Goal: Navigation & Orientation: Find specific page/section

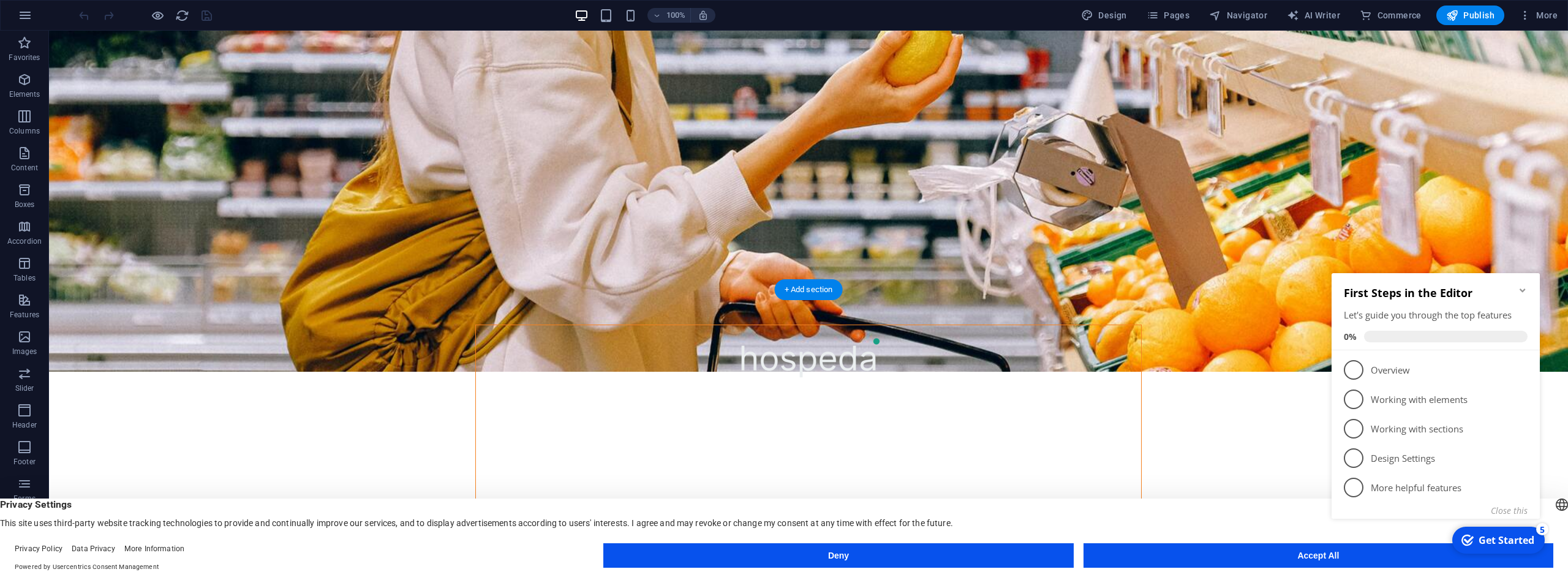
scroll to position [320, 0]
click at [1524, 287] on icon "Minimize checklist" at bounding box center [1523, 290] width 10 height 10
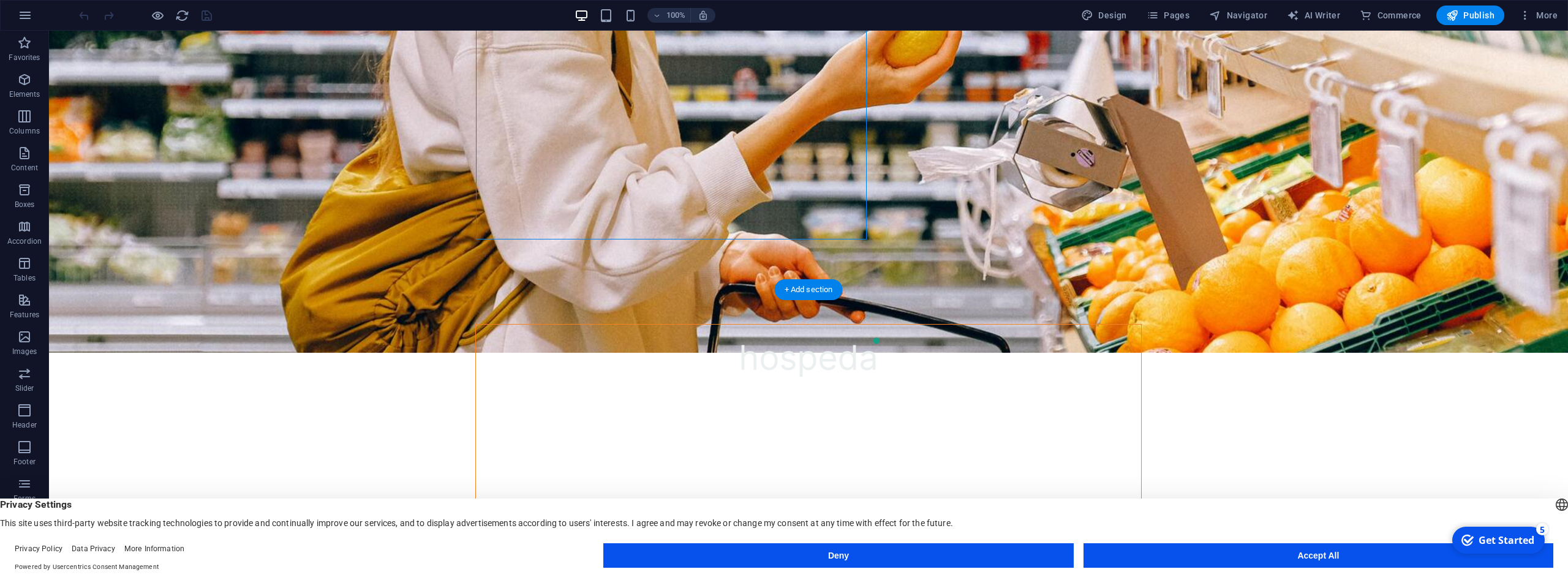
scroll to position [145, 0]
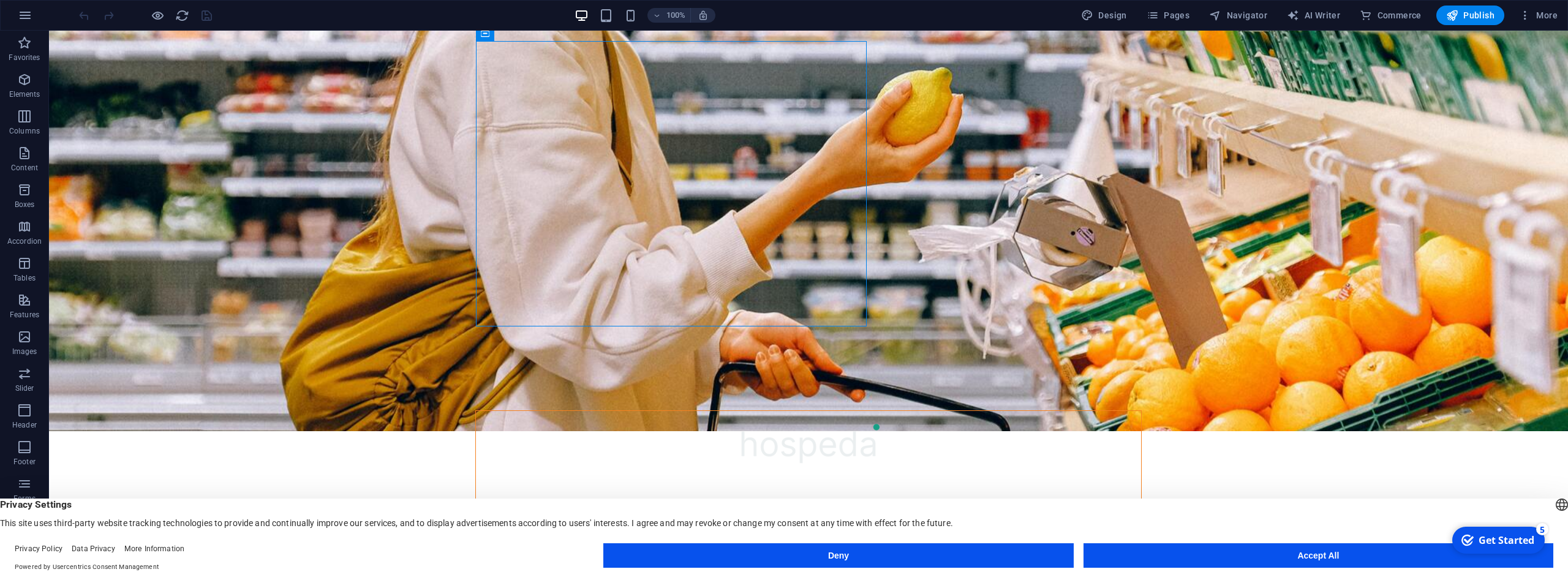
click at [1189, 565] on button "Accept All" at bounding box center [1319, 555] width 470 height 25
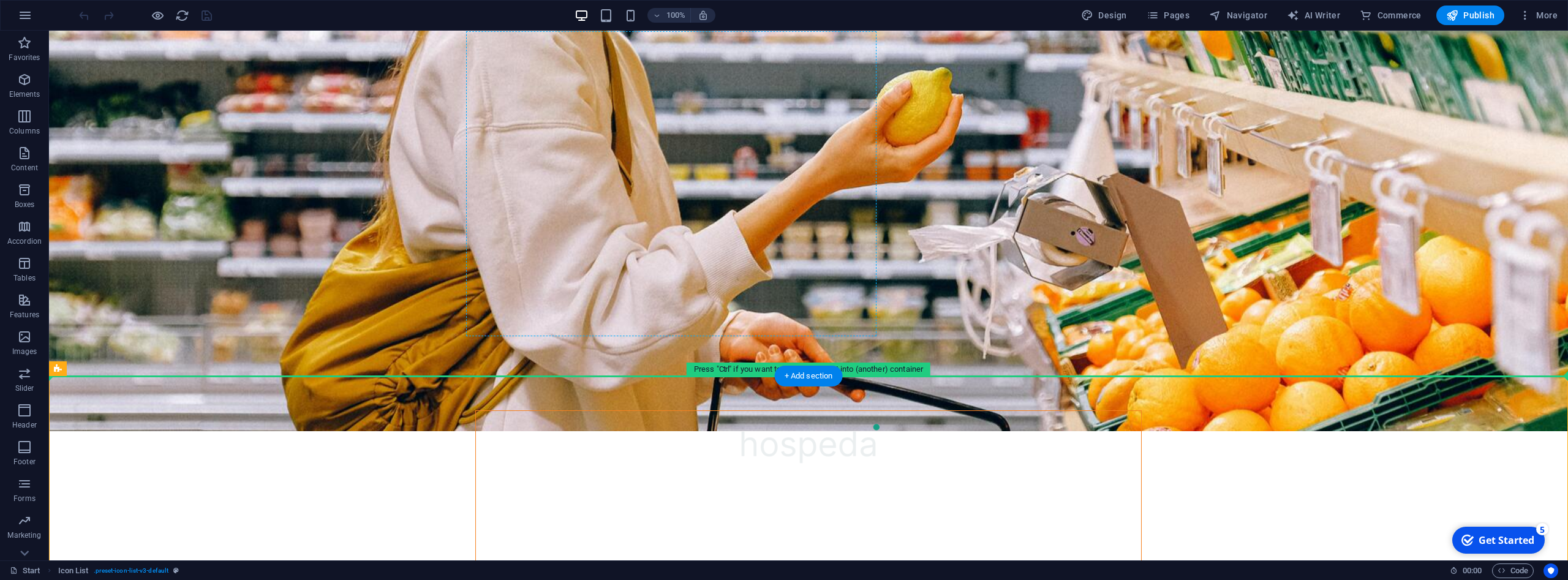
drag, startPoint x: 379, startPoint y: 439, endPoint x: 537, endPoint y: 280, distance: 224.2
drag, startPoint x: 277, startPoint y: 418, endPoint x: 541, endPoint y: 245, distance: 315.6
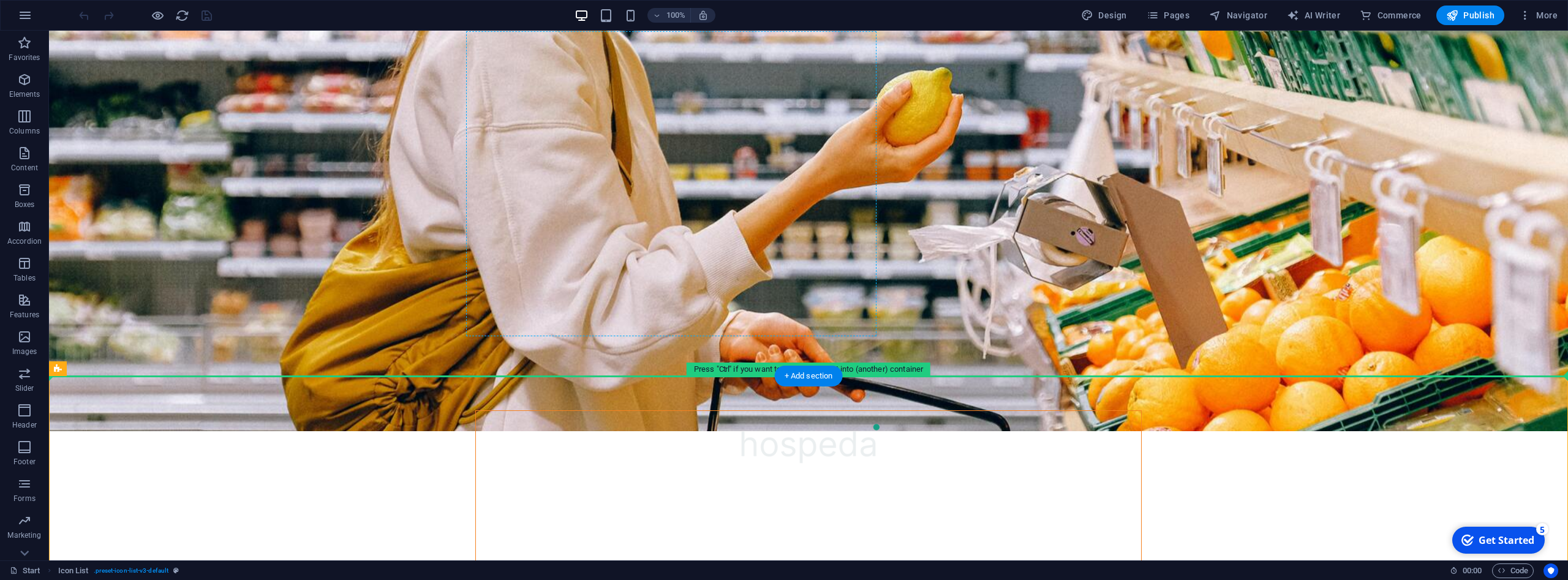
drag, startPoint x: 118, startPoint y: 394, endPoint x: 538, endPoint y: 253, distance: 443.0
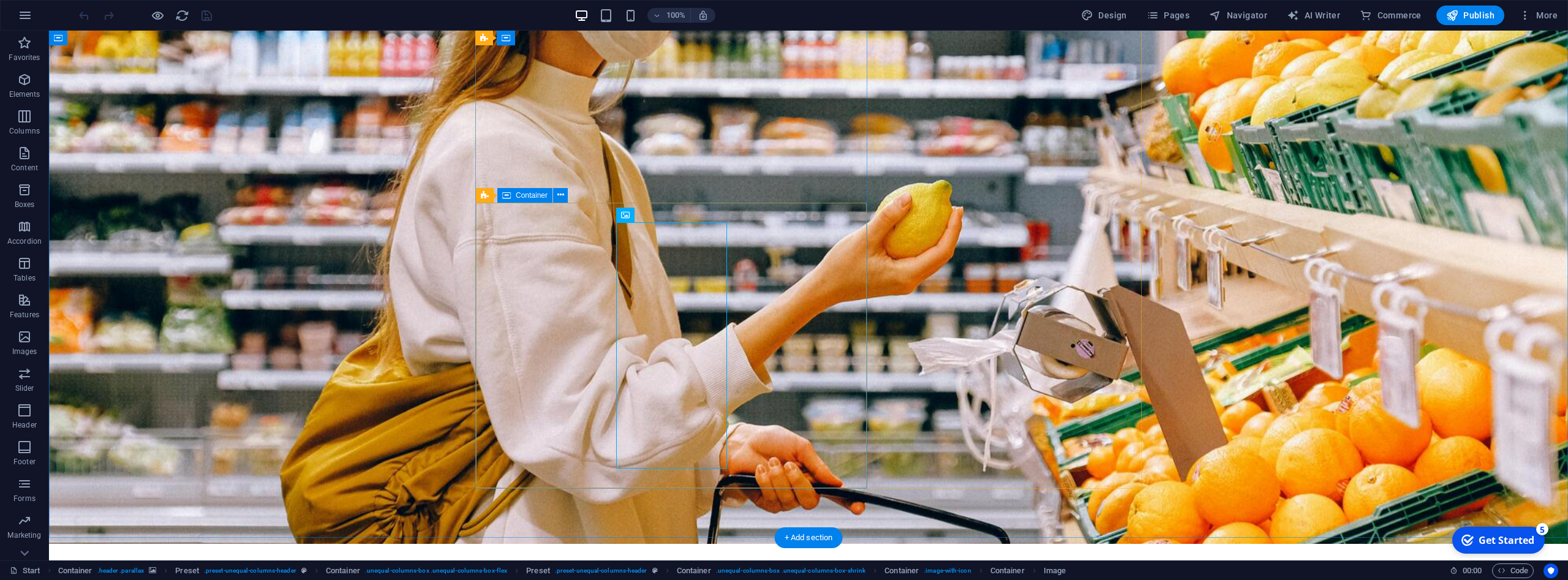
scroll to position [72, 0]
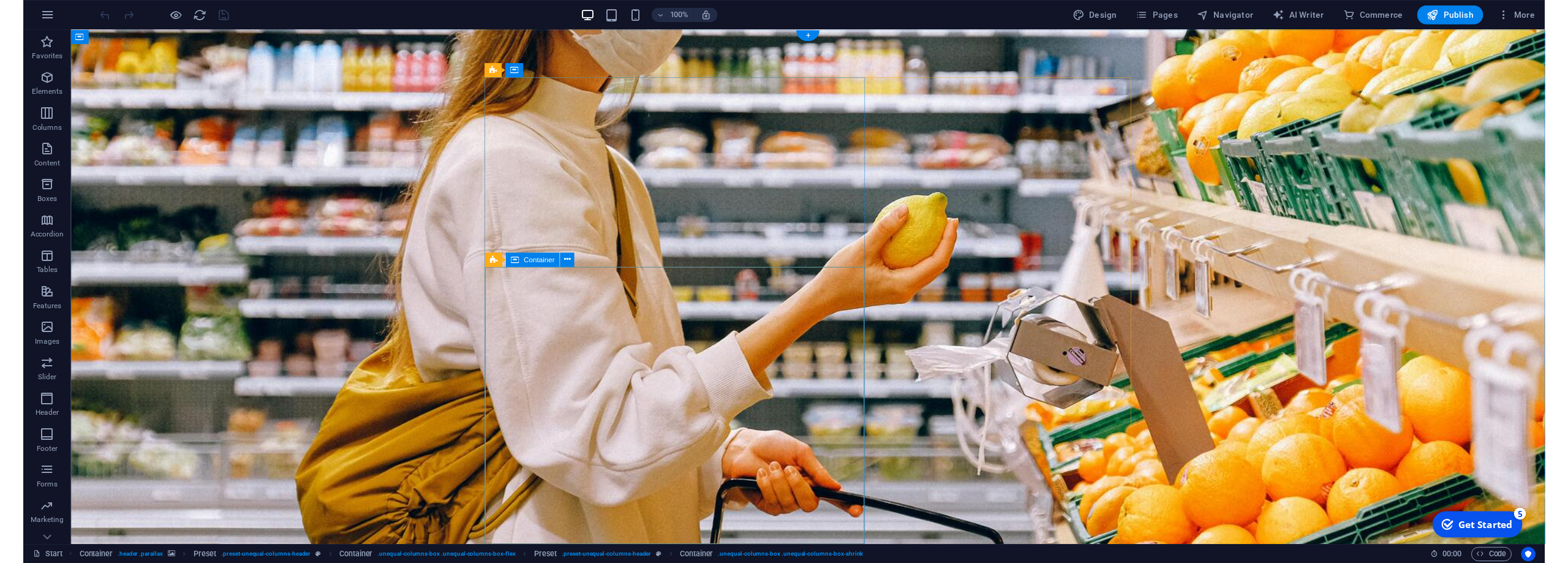
scroll to position [0, 0]
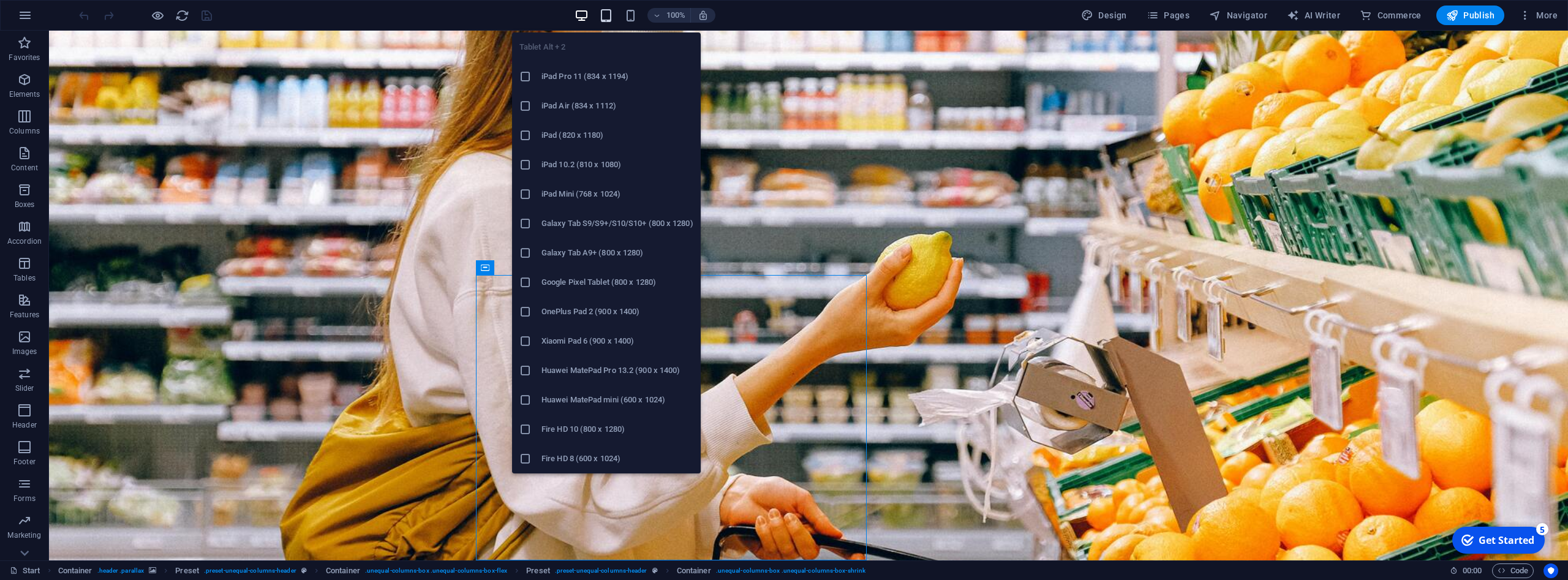
click at [604, 12] on icon "button" at bounding box center [606, 15] width 14 height 14
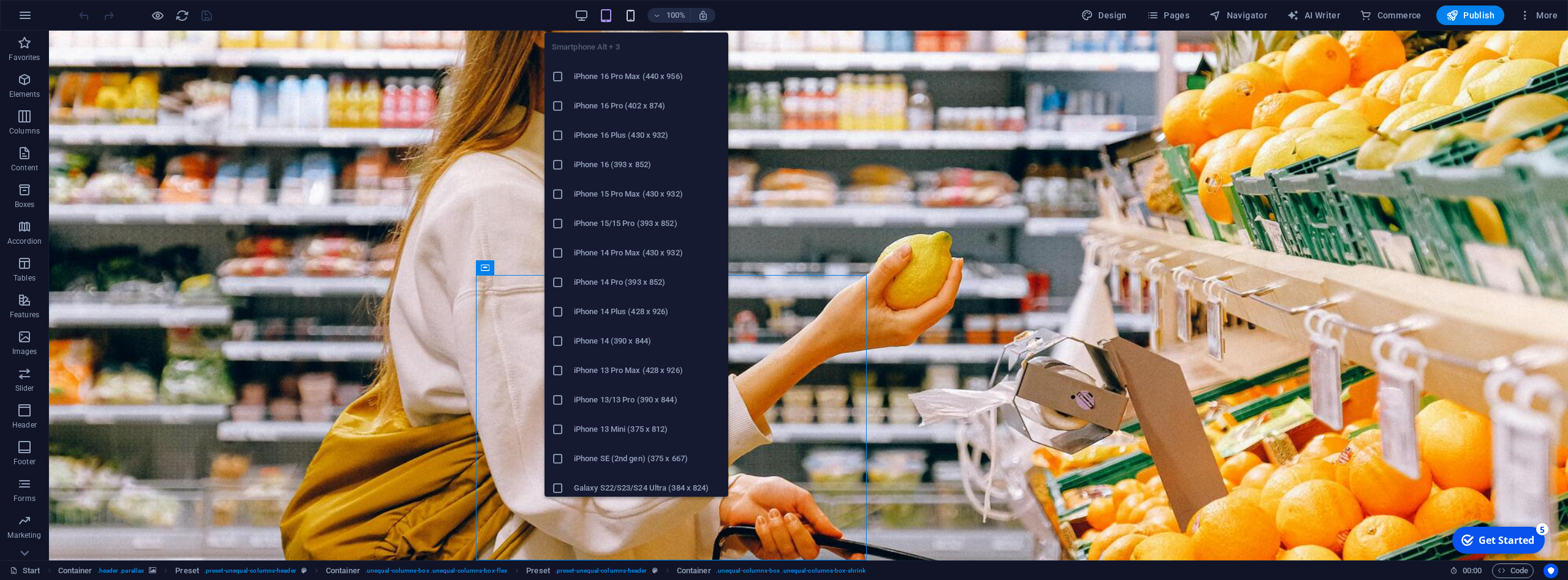
click at [631, 12] on icon "button" at bounding box center [630, 15] width 14 height 14
click at [584, 342] on h6 "iPhone 14 (390 x 844)" at bounding box center [647, 341] width 147 height 15
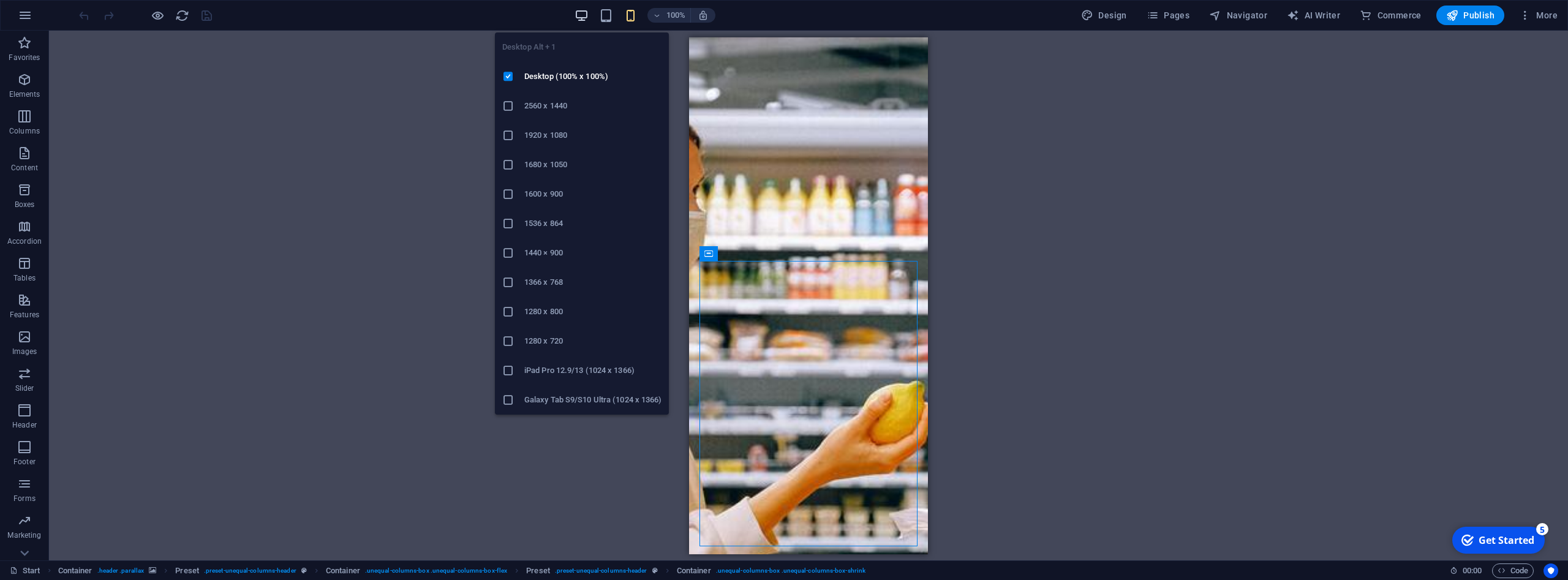
click at [588, 16] on icon "button" at bounding box center [581, 15] width 14 height 14
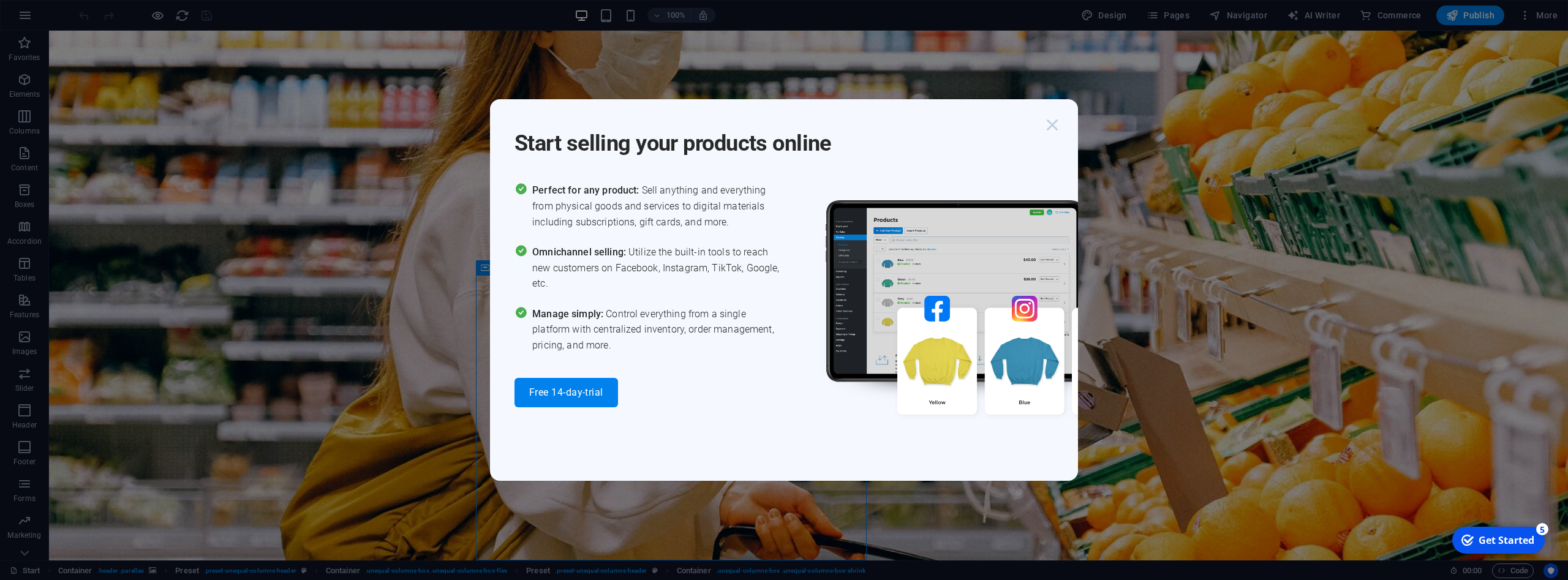
click at [1055, 128] on icon "button" at bounding box center [1052, 125] width 22 height 22
